Goal: Information Seeking & Learning: Learn about a topic

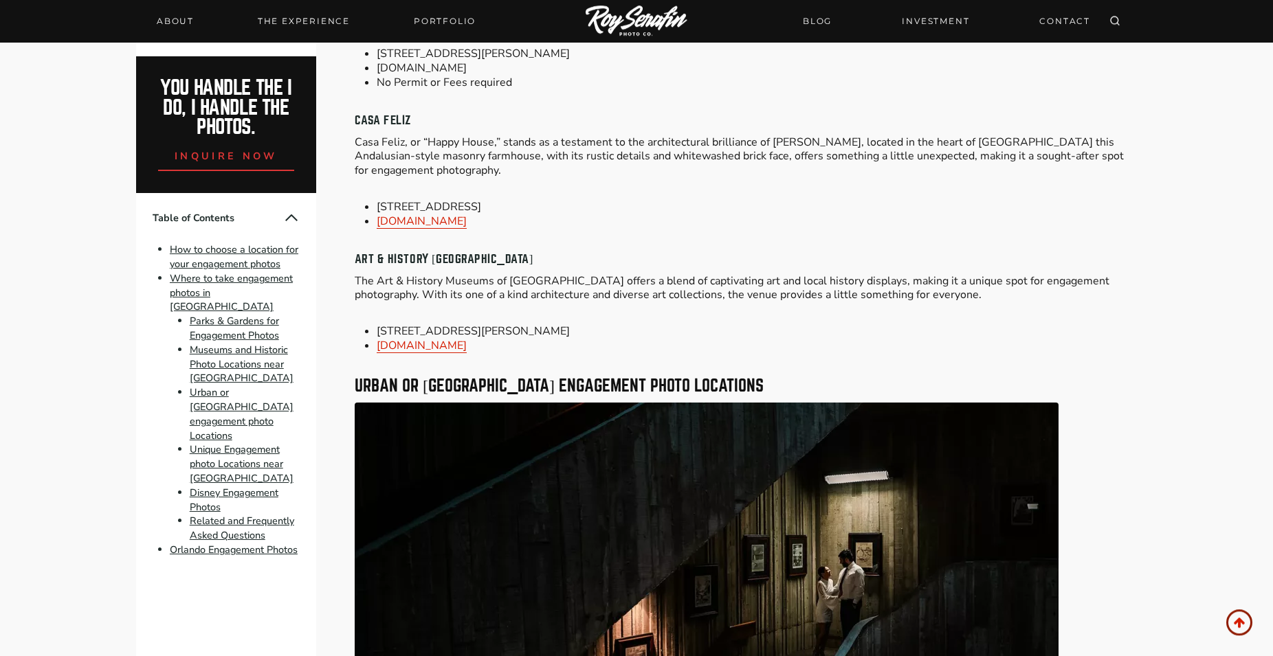
scroll to position [2873, 0]
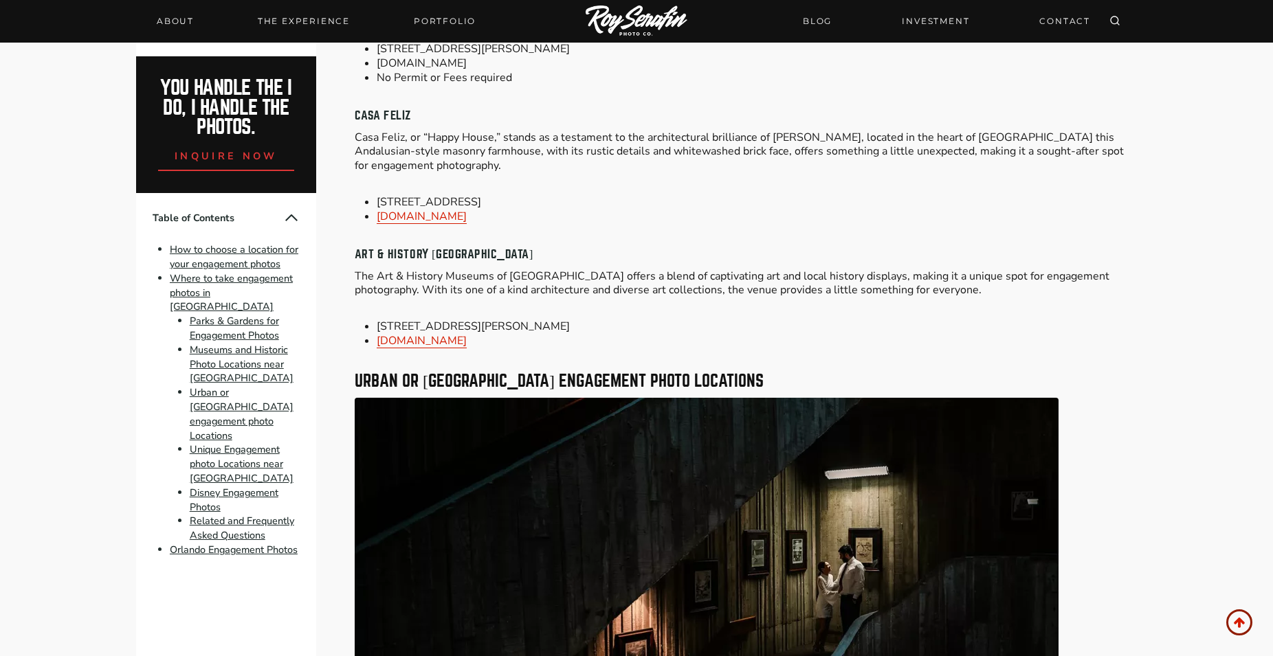
drag, startPoint x: 546, startPoint y: 241, endPoint x: 355, endPoint y: 246, distance: 190.4
click at [355, 246] on h4 "Art & History [GEOGRAPHIC_DATA]" at bounding box center [746, 255] width 782 height 18
copy h4 "Art & History [GEOGRAPHIC_DATA]"
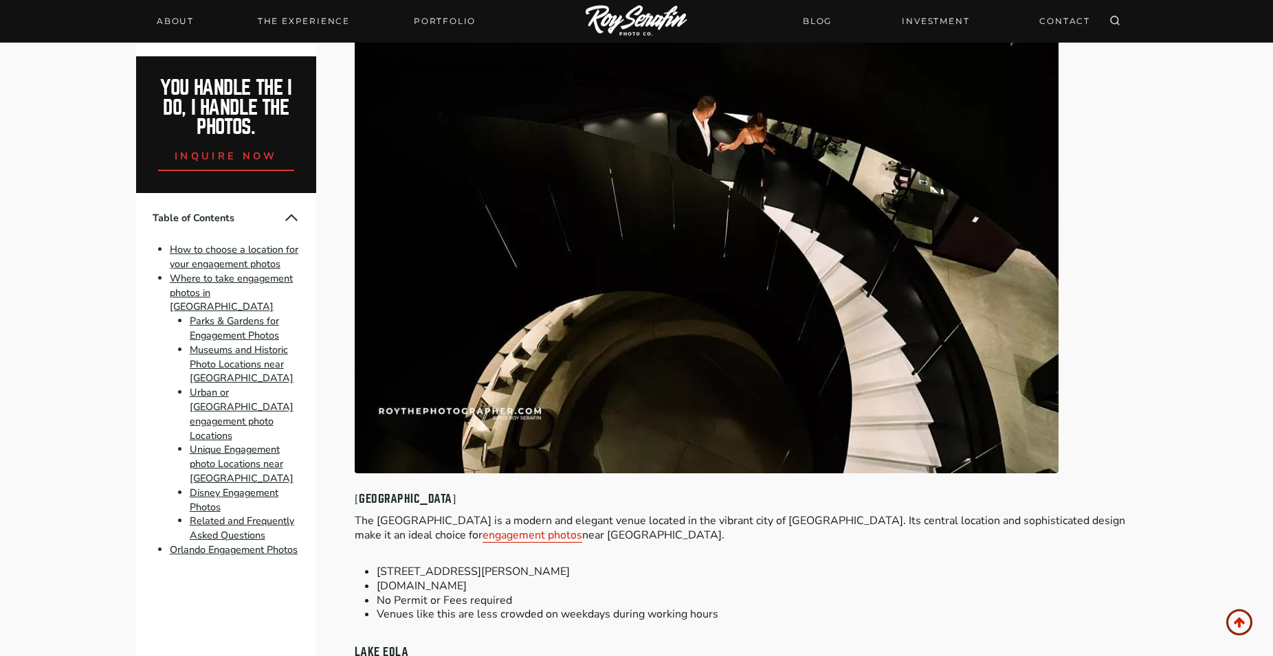
scroll to position [3925, 0]
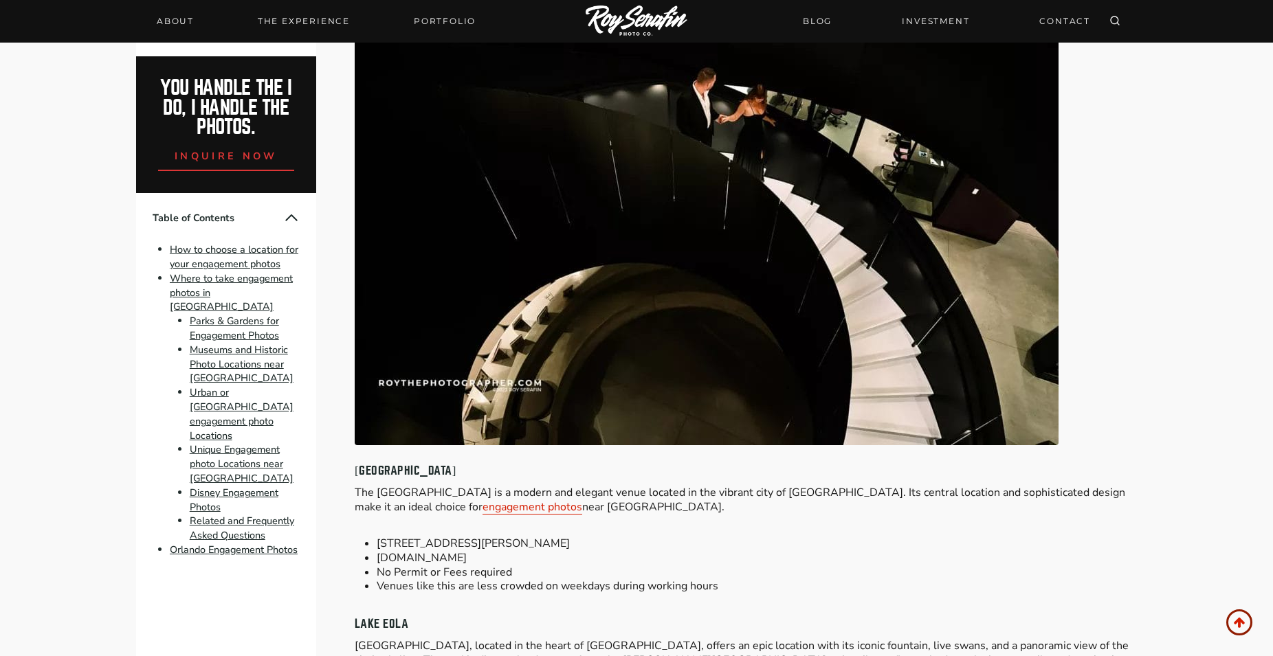
click at [497, 462] on h4 "[GEOGRAPHIC_DATA]" at bounding box center [746, 471] width 782 height 18
drag, startPoint x: 505, startPoint y: 460, endPoint x: 351, endPoint y: 461, distance: 153.9
drag, startPoint x: 579, startPoint y: 460, endPoint x: 355, endPoint y: 454, distance: 224.1
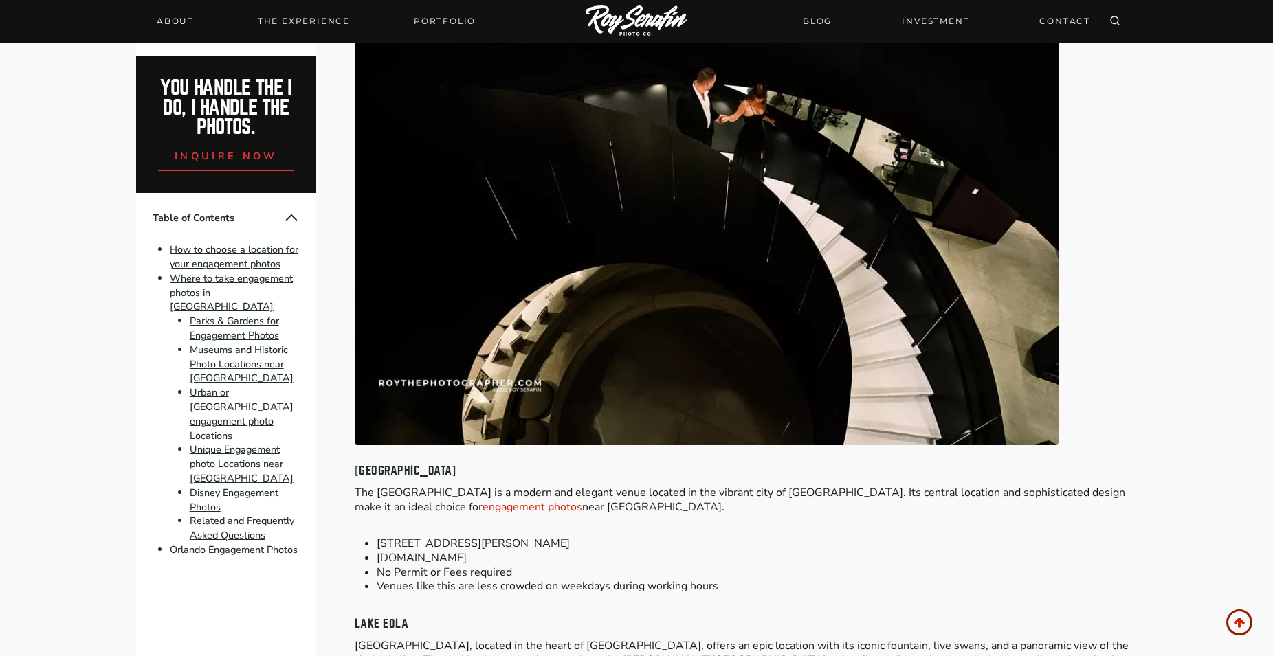
click at [355, 462] on h4 "[GEOGRAPHIC_DATA]" at bounding box center [746, 471] width 782 height 18
copy h4 "[GEOGRAPHIC_DATA]"
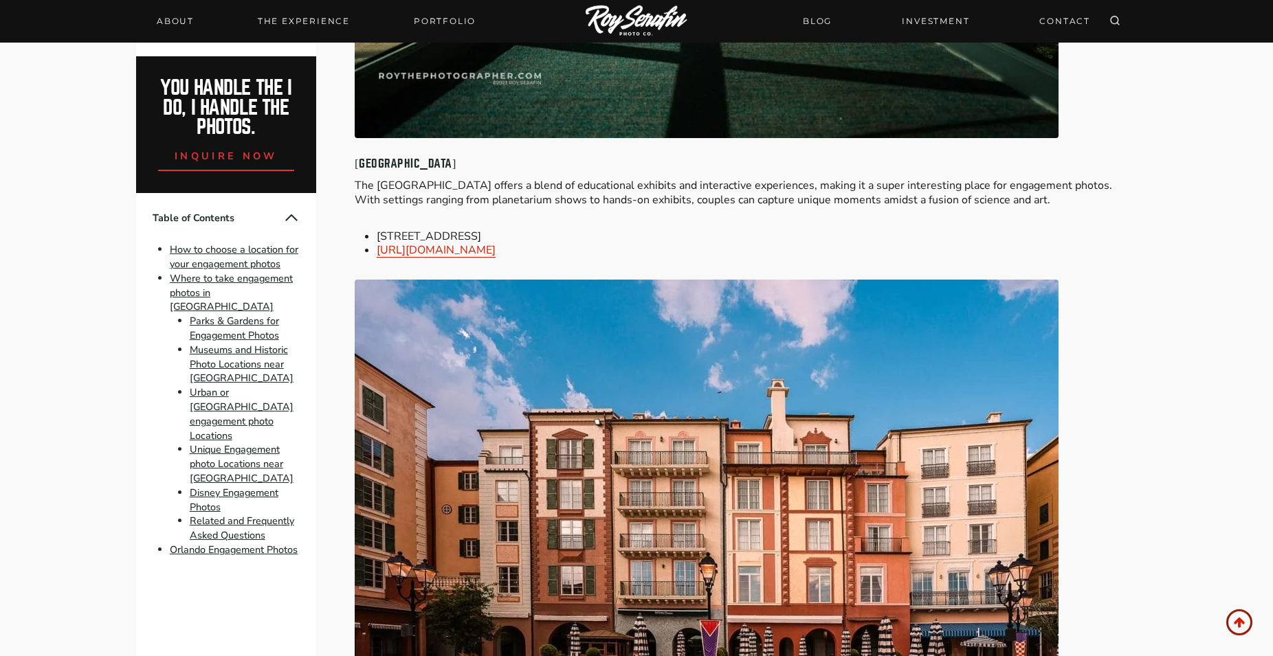
scroll to position [7985, 0]
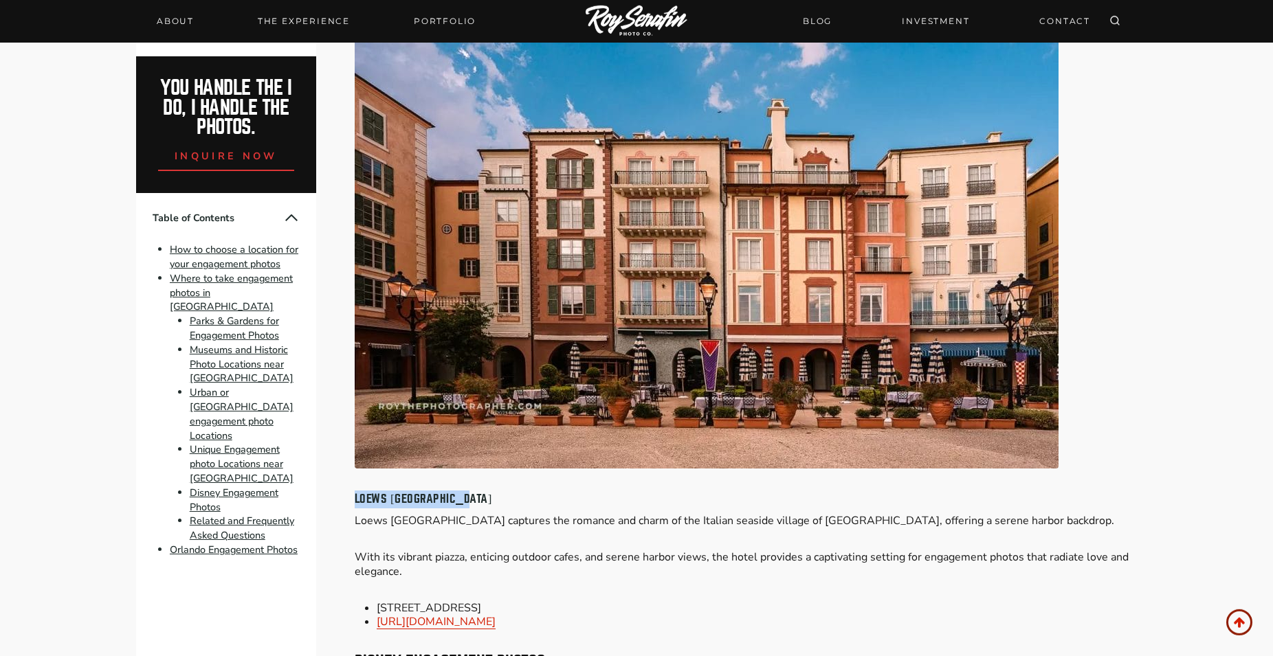
drag, startPoint x: 475, startPoint y: 491, endPoint x: 339, endPoint y: 491, distance: 135.4
copy h4 "LOEWS [GEOGRAPHIC_DATA]"
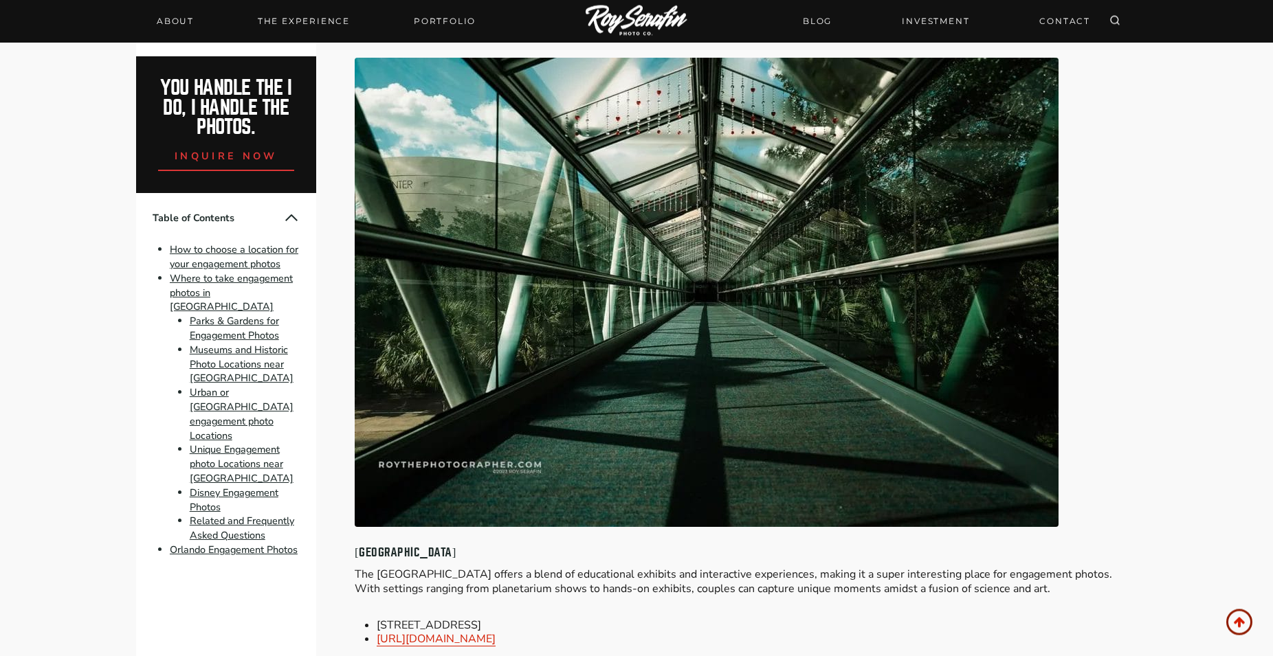
scroll to position [7285, 0]
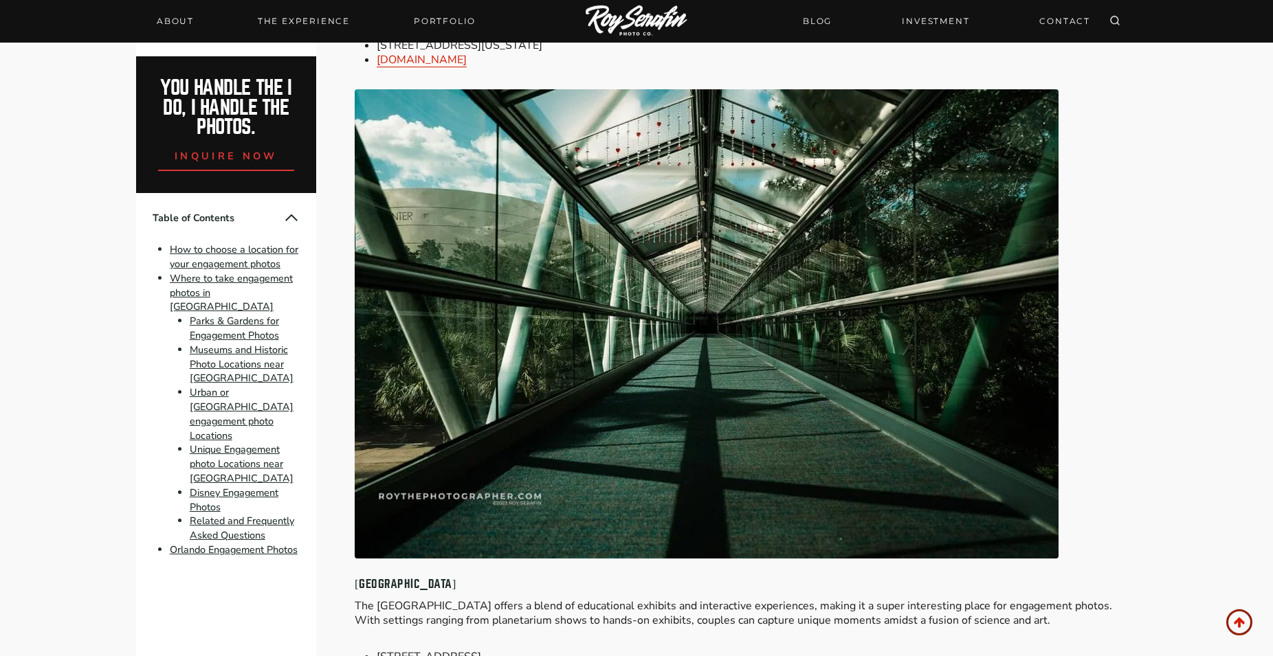
drag, startPoint x: 502, startPoint y: 575, endPoint x: 350, endPoint y: 570, distance: 151.2
copy h4 "[GEOGRAPHIC_DATA]"
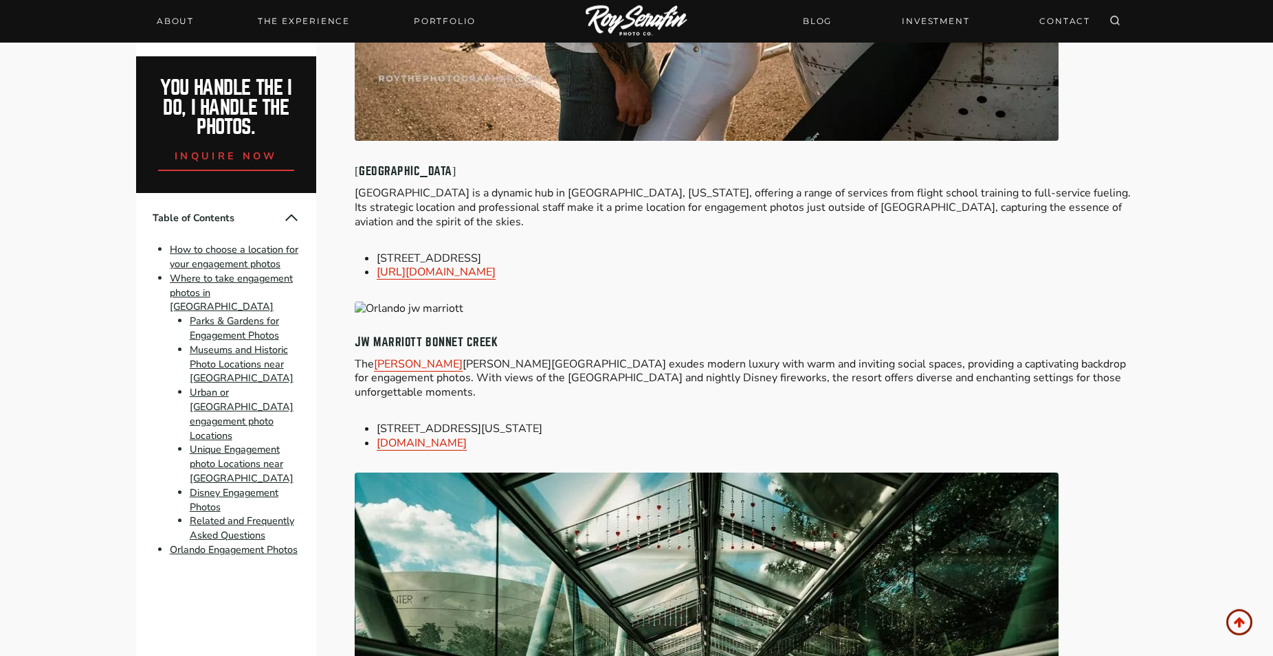
scroll to position [6864, 0]
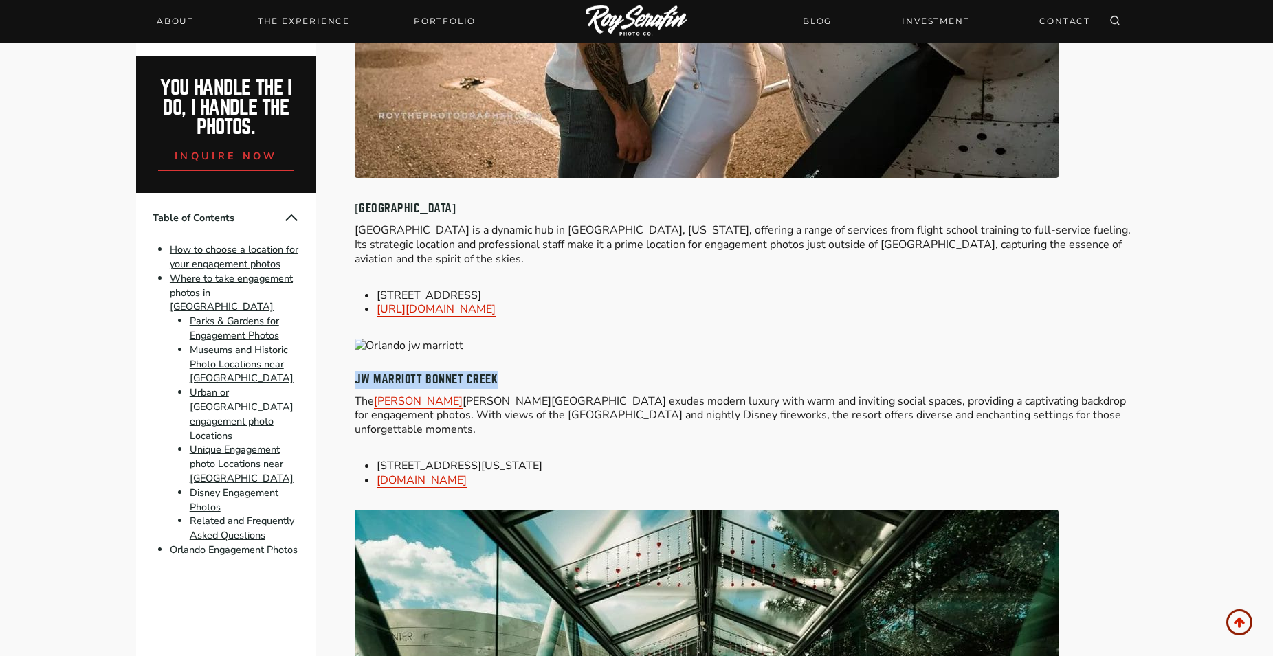
drag, startPoint x: 536, startPoint y: 358, endPoint x: 350, endPoint y: 360, distance: 185.5
click at [350, 360] on div "Please Share: [GEOGRAPHIC_DATA] engagement photo locations are like hidden gems…" at bounding box center [636, 192] width 1031 height 13074
copy h4 "JW MARRIOTT BONNET CREEK"
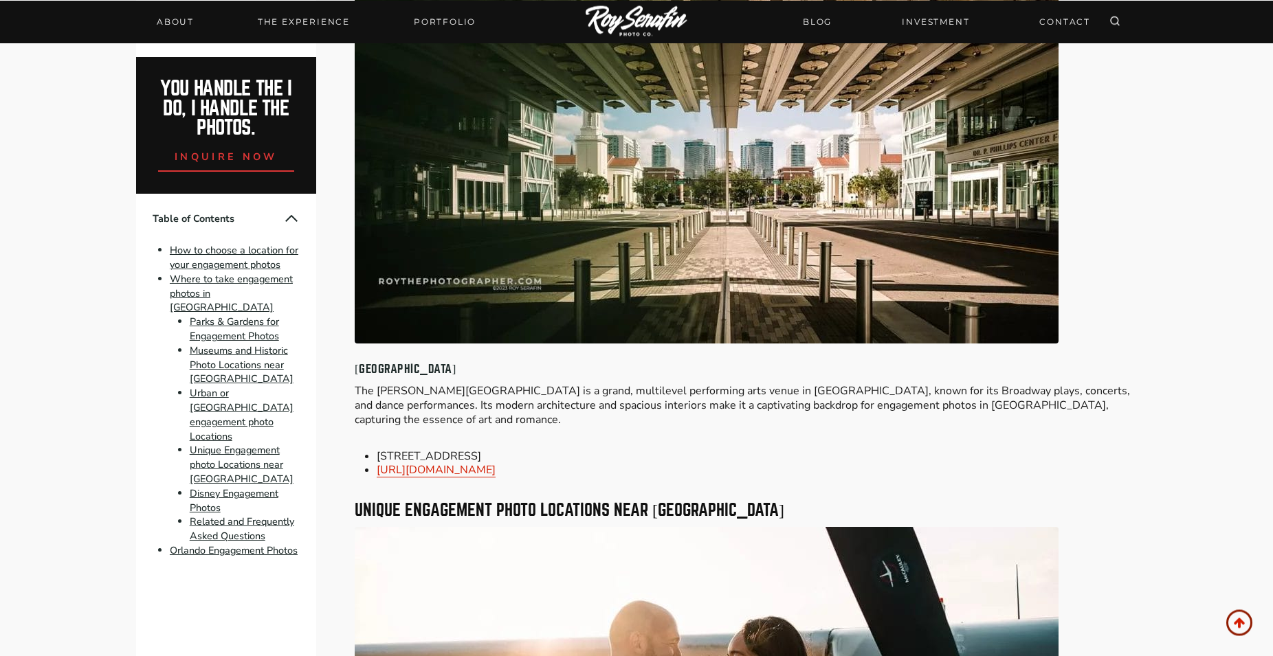
scroll to position [6163, 0]
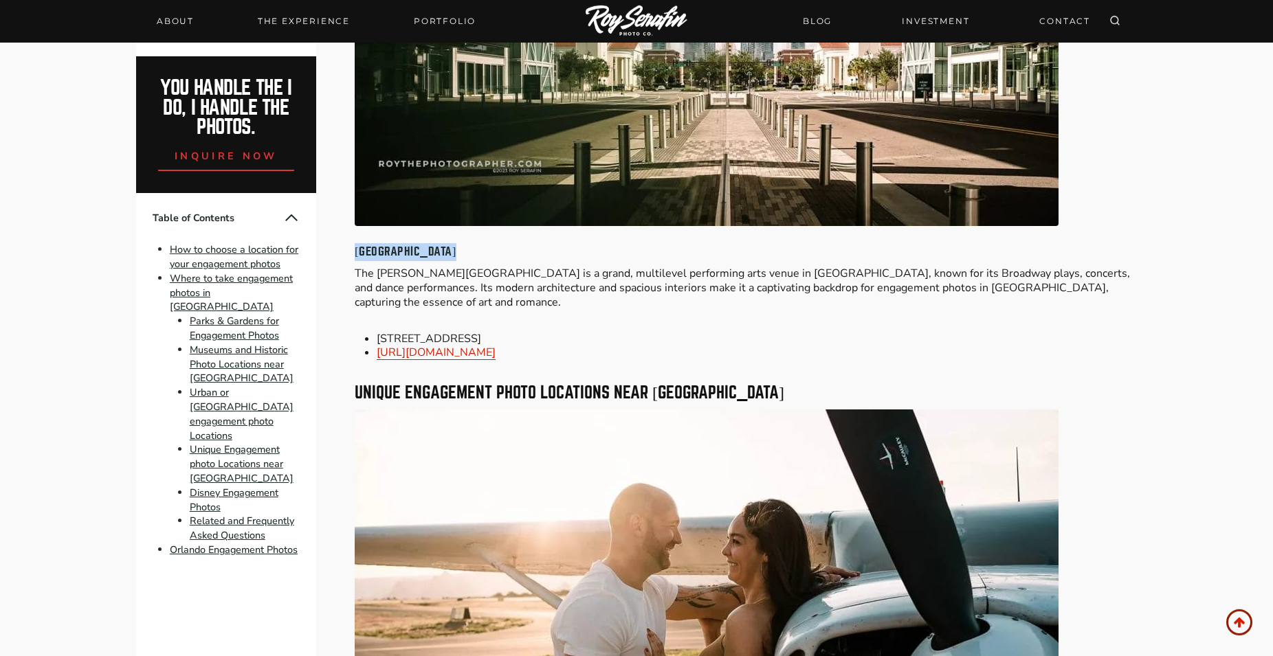
drag, startPoint x: 449, startPoint y: 240, endPoint x: 340, endPoint y: 236, distance: 109.3
copy h4 "[GEOGRAPHIC_DATA]"
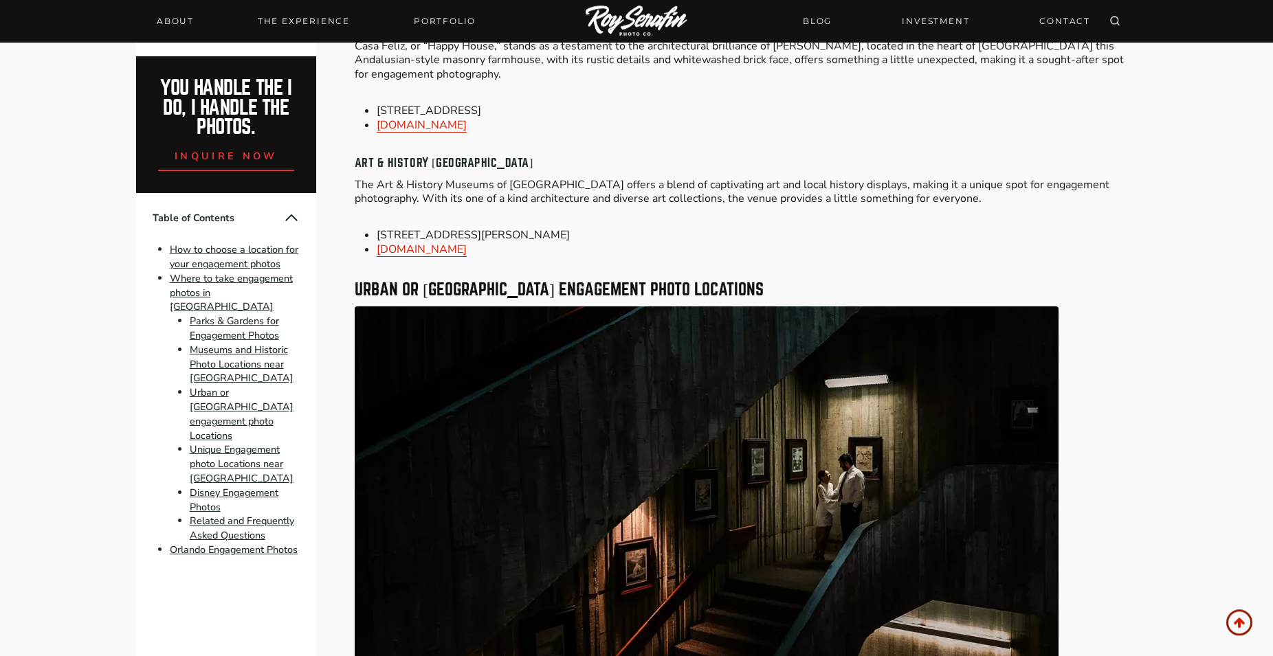
scroll to position [2939, 0]
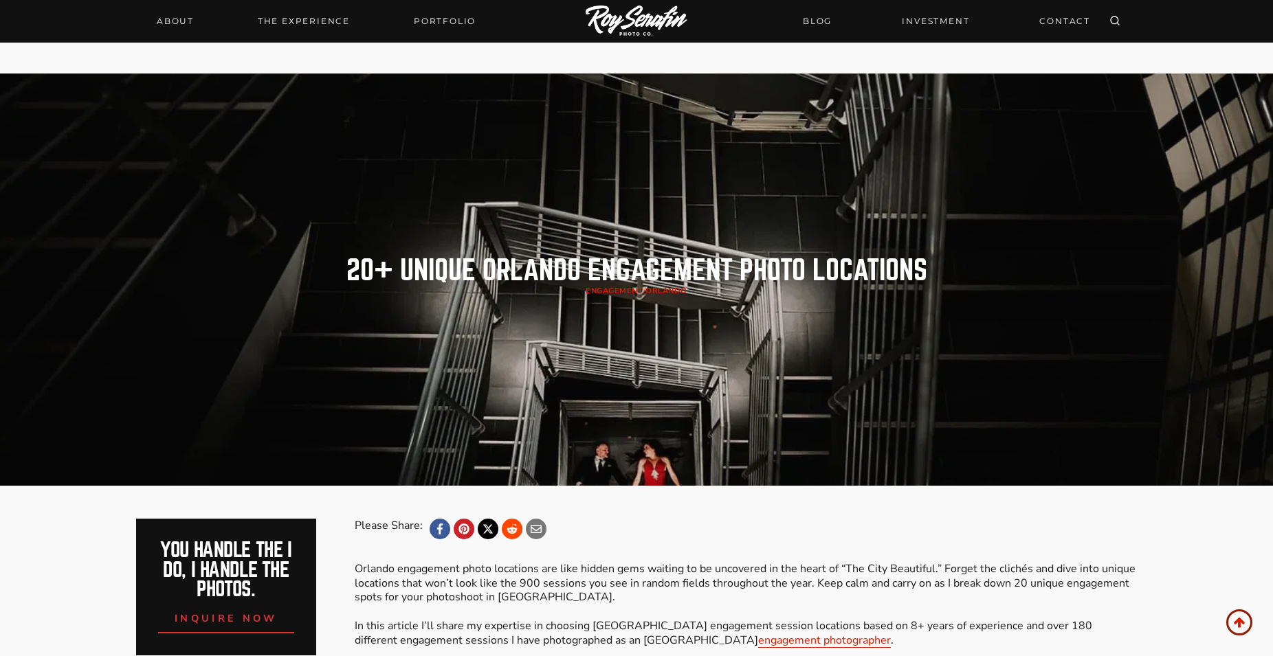
scroll to position [421, 0]
